Goal: Obtain resource: Obtain resource

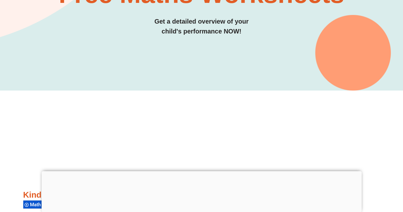
scroll to position [94, 0]
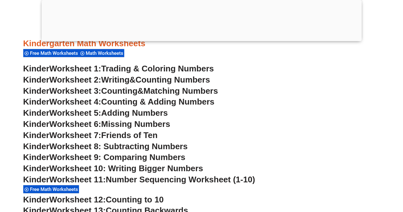
scroll to position [328, 0]
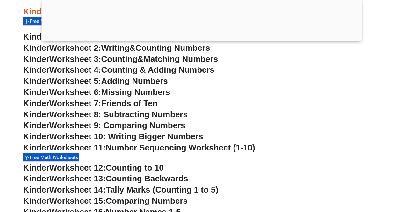
drag, startPoint x: 175, startPoint y: 111, endPoint x: 312, endPoint y: 92, distance: 138.1
click at [312, 92] on h3 "Kinder Worksheet 6: Missing Numbers" at bounding box center [201, 92] width 357 height 11
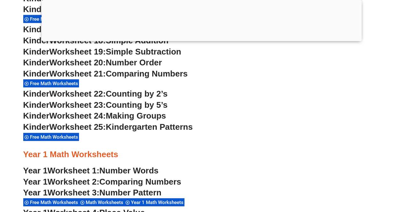
scroll to position [201, 0]
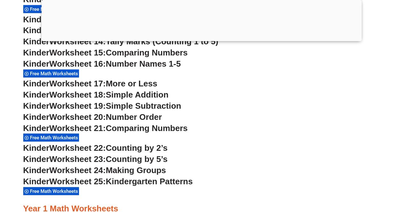
scroll to position [488, 0]
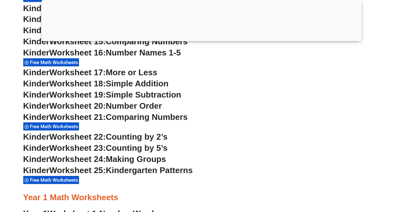
click at [257, 103] on h3 "Kinder Worksheet 20: Number Order" at bounding box center [201, 106] width 357 height 11
click at [143, 85] on span "Simple Addition" at bounding box center [137, 84] width 63 height 10
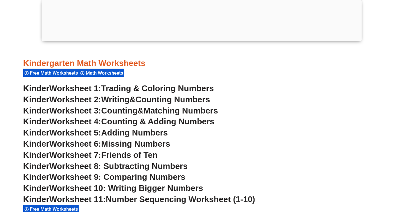
scroll to position [296, 0]
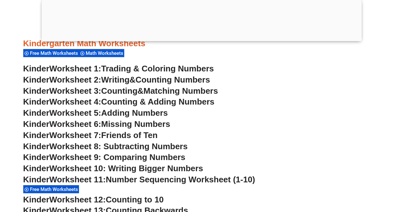
click at [172, 100] on span "Counting & Adding Numbers" at bounding box center [158, 102] width 114 height 10
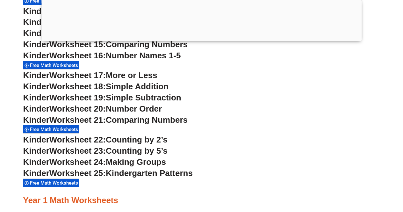
scroll to position [488, 0]
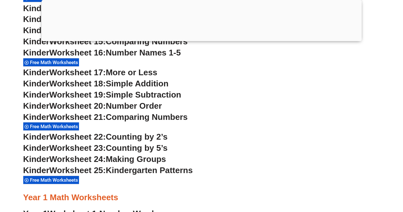
click at [123, 147] on span "Counting by 5’s" at bounding box center [137, 148] width 62 height 10
click at [122, 139] on span "Counting by 2’s" at bounding box center [137, 137] width 62 height 10
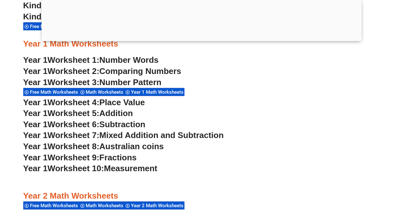
scroll to position [647, 0]
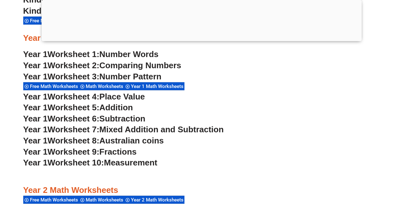
click at [123, 106] on span "Addition" at bounding box center [116, 108] width 33 height 10
click at [124, 129] on span "Mixed Addition and Subtraction" at bounding box center [162, 130] width 124 height 10
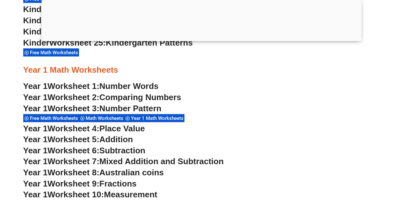
click at [129, 106] on span "Number Pattern" at bounding box center [131, 109] width 62 height 10
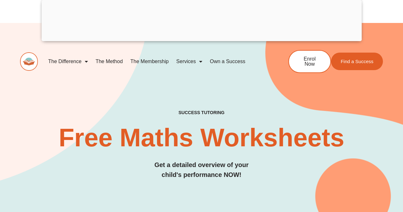
scroll to position [0, 0]
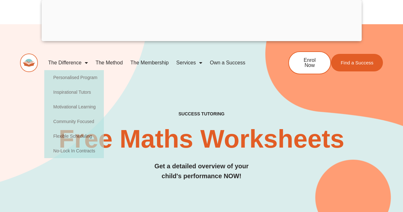
click at [193, 91] on div "SUCCESS TUTORING​ Free Maths Worksheets​ Get a detailed overview of your child'…" at bounding box center [201, 129] width 363 height 211
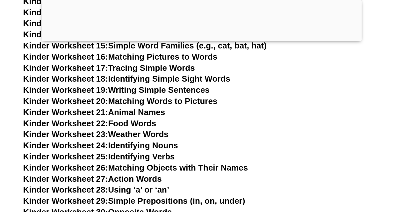
scroll to position [382, 0]
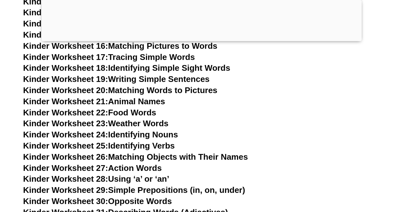
click at [139, 78] on link "Kinder Worksheet 19: Writing Simple Sentences" at bounding box center [116, 79] width 187 height 10
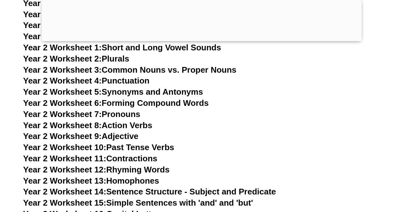
scroll to position [1786, 0]
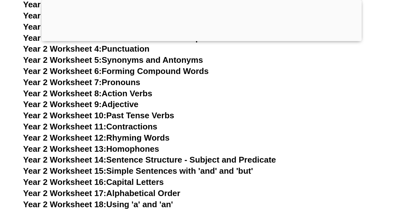
click at [223, 159] on link "Year 2 Worksheet 14: Sentence Structure - Subject and Predicate" at bounding box center [149, 160] width 253 height 10
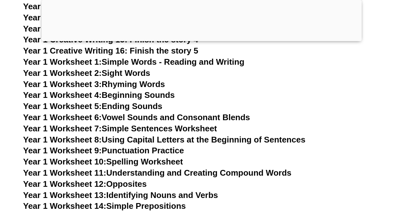
scroll to position [1212, 0]
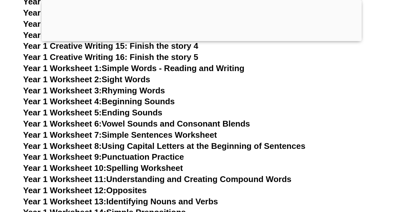
click at [194, 134] on link "Year 1 Worksheet 7: Simple Sentences Worksheet" at bounding box center [120, 135] width 194 height 10
